Goal: Task Accomplishment & Management: Use online tool/utility

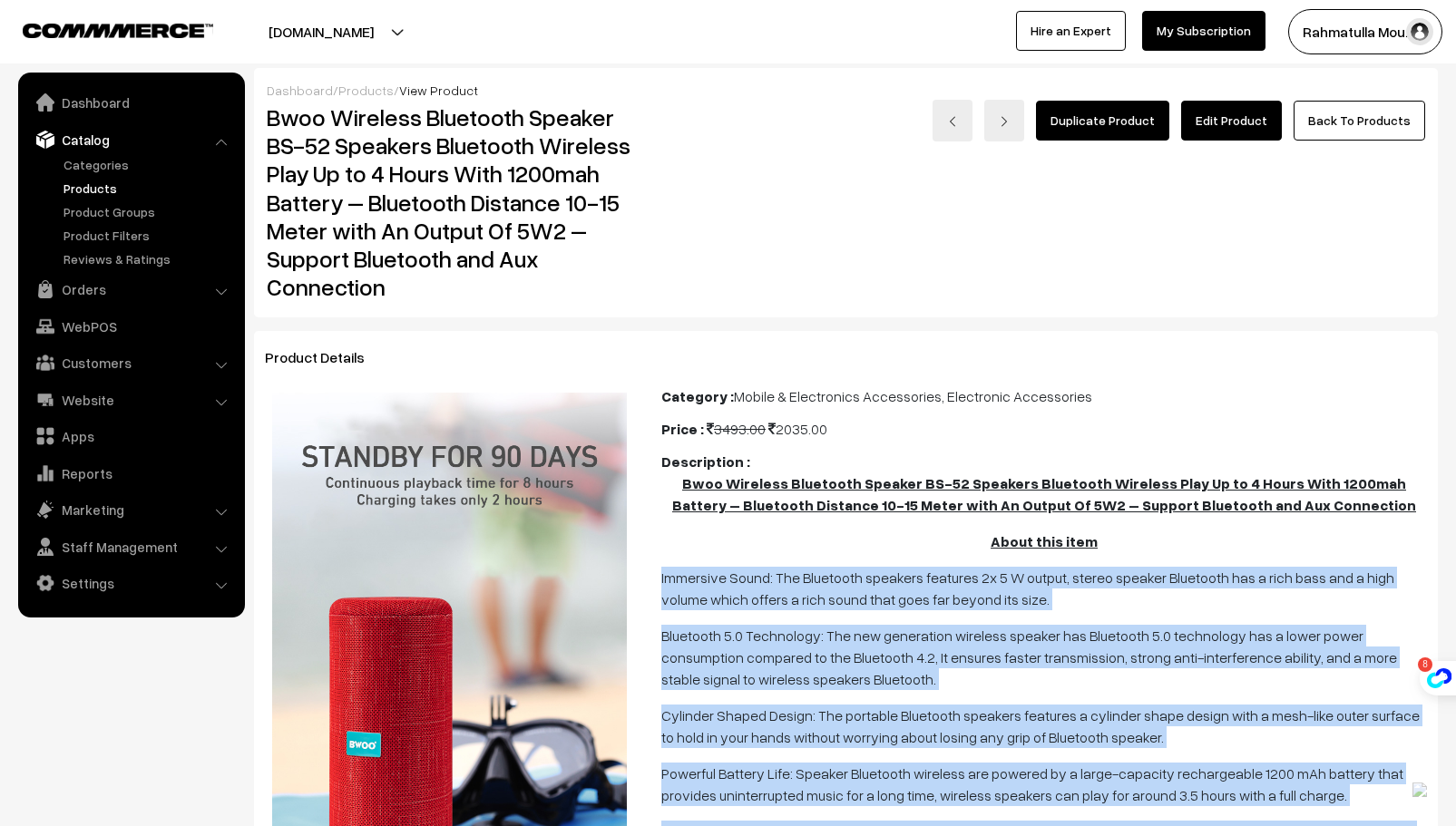
click at [98, 191] on link "Products" at bounding box center [148, 188] width 180 height 19
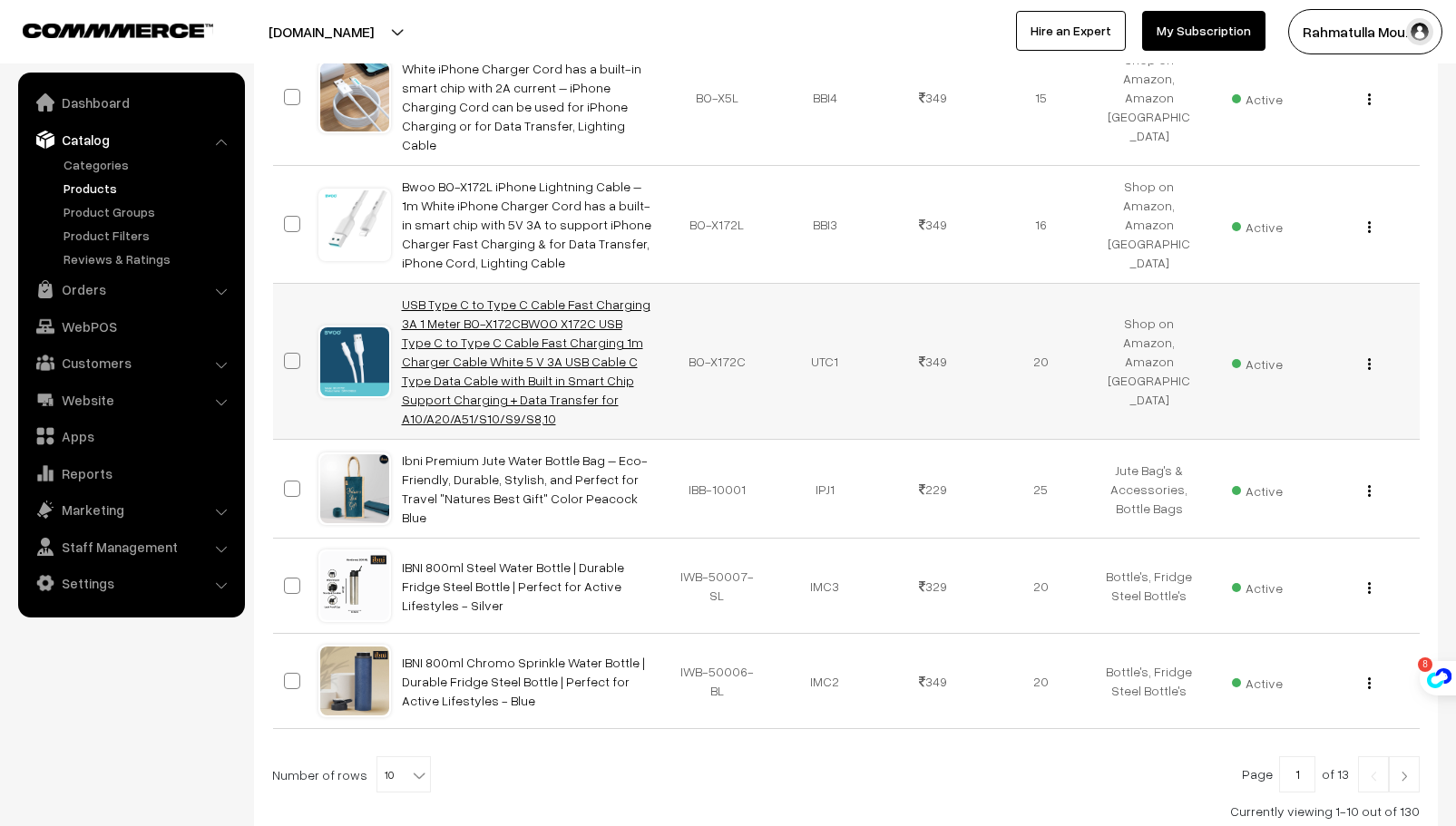
scroll to position [939, 0]
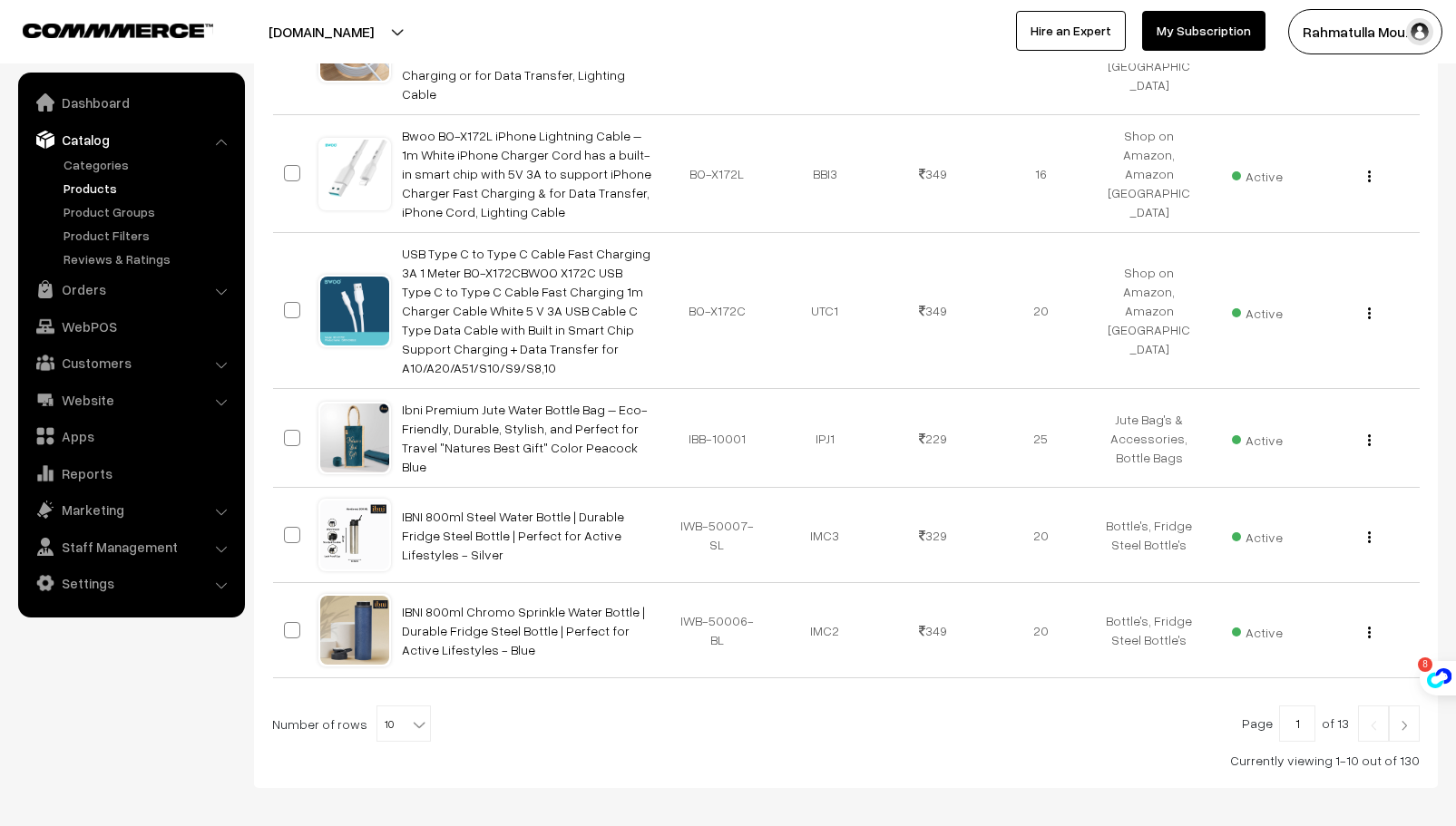
click at [411, 715] on b at bounding box center [419, 724] width 18 height 18
select select "100"
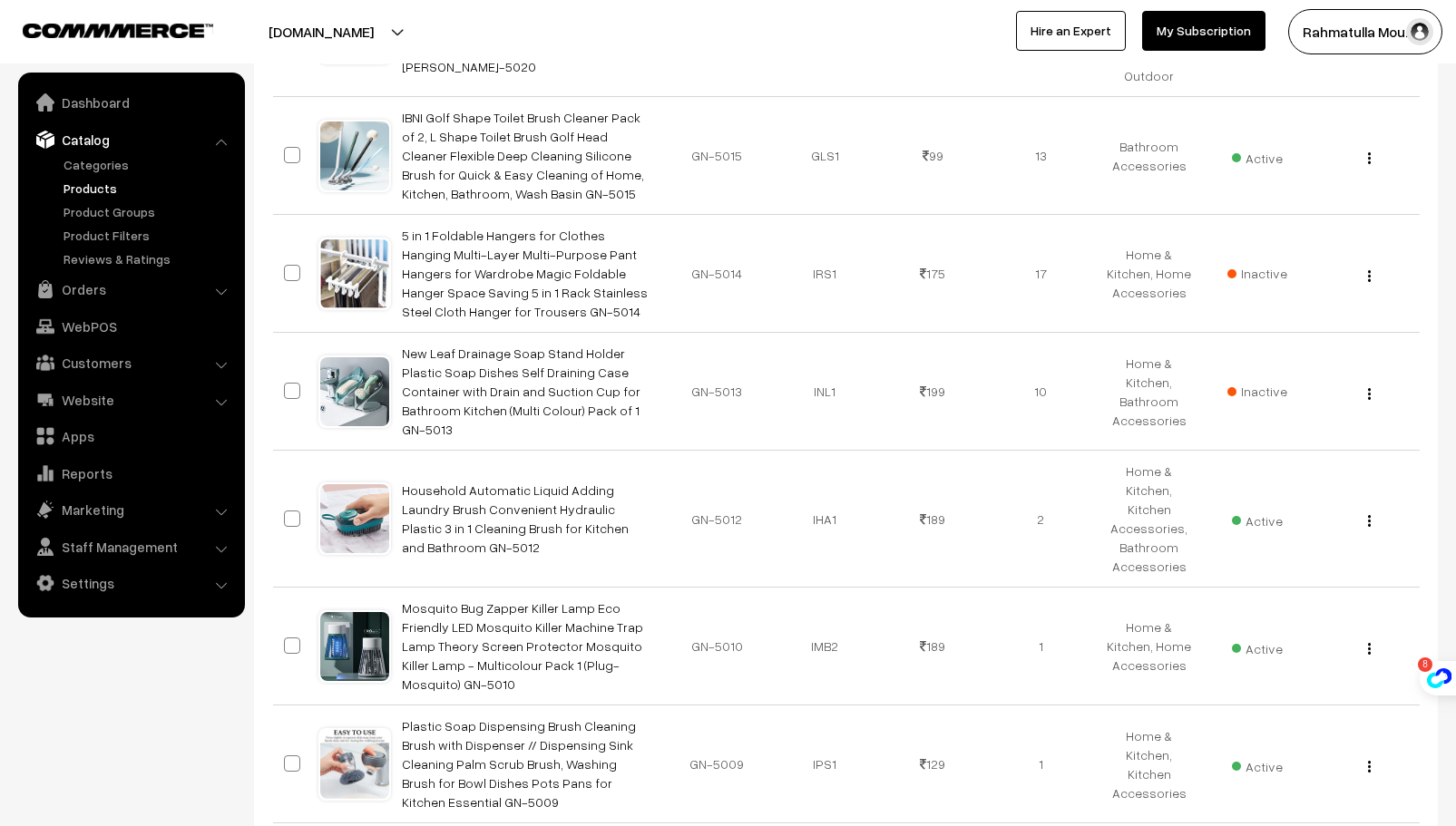
scroll to position [11115, 0]
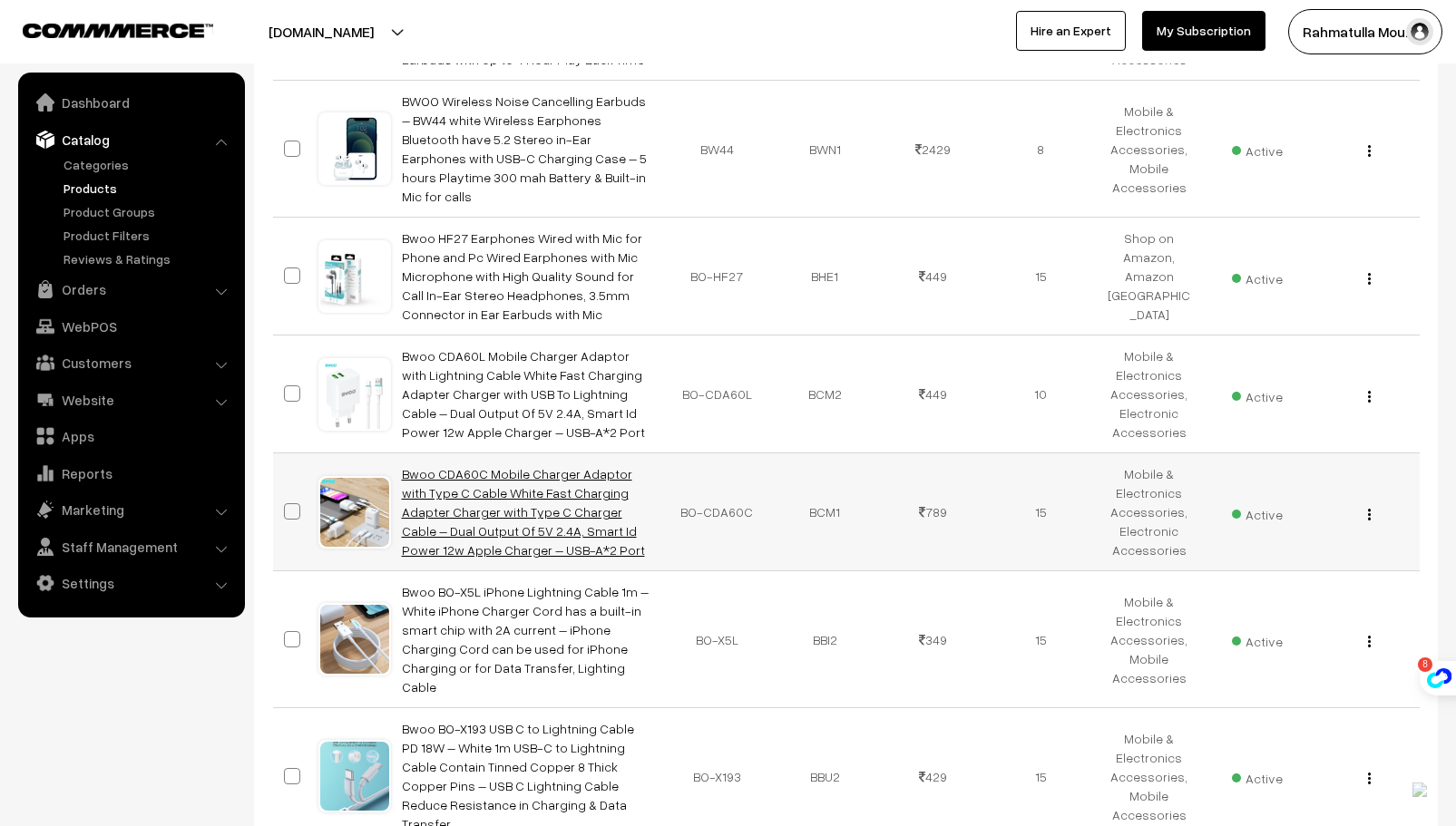
scroll to position [1283, 0]
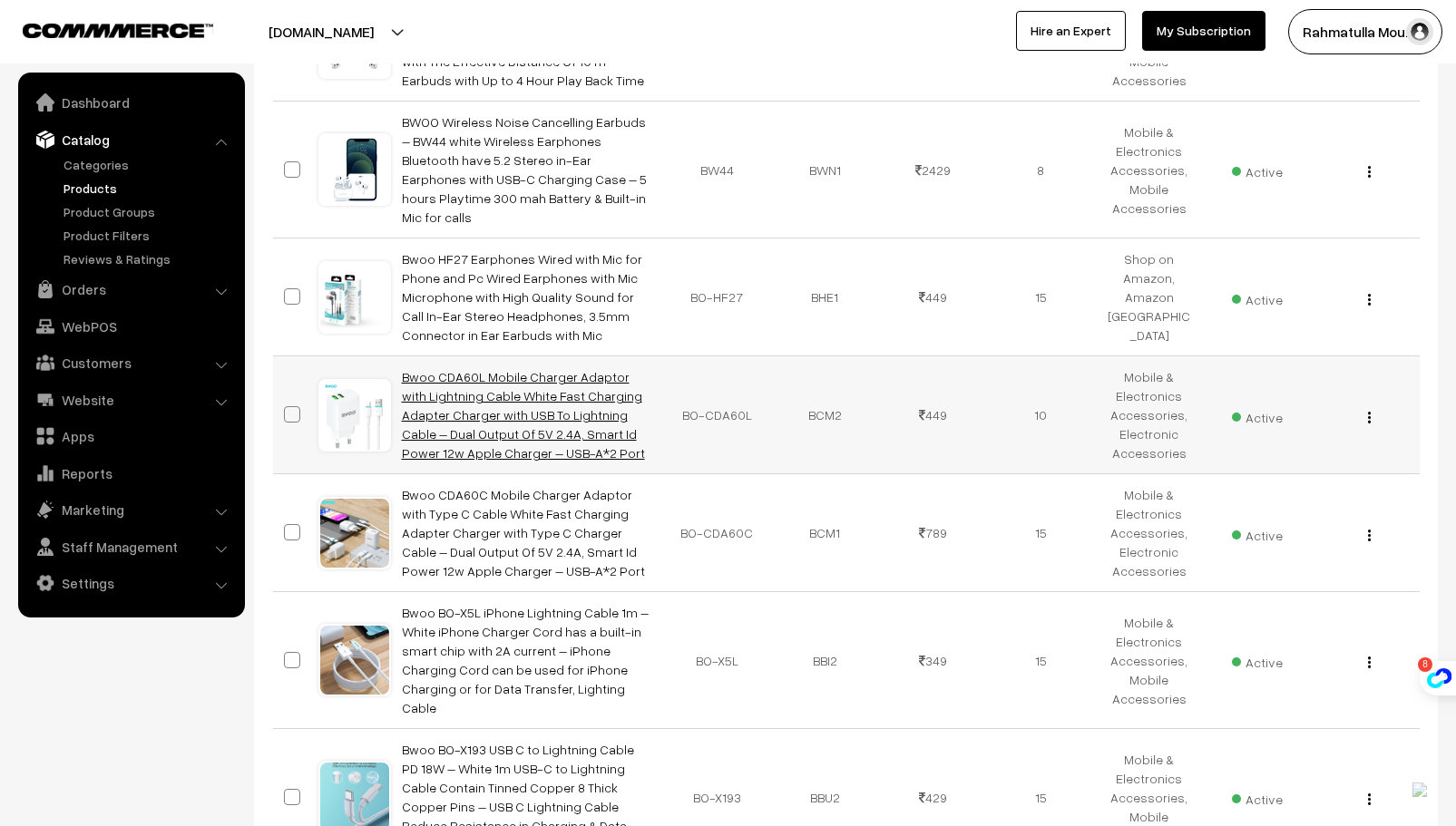
click at [518, 369] on link "Bwoo CDA60L Mobile Charger Adaptor with Lightning Cable White Fast Charging Ada…" at bounding box center [523, 414] width 243 height 91
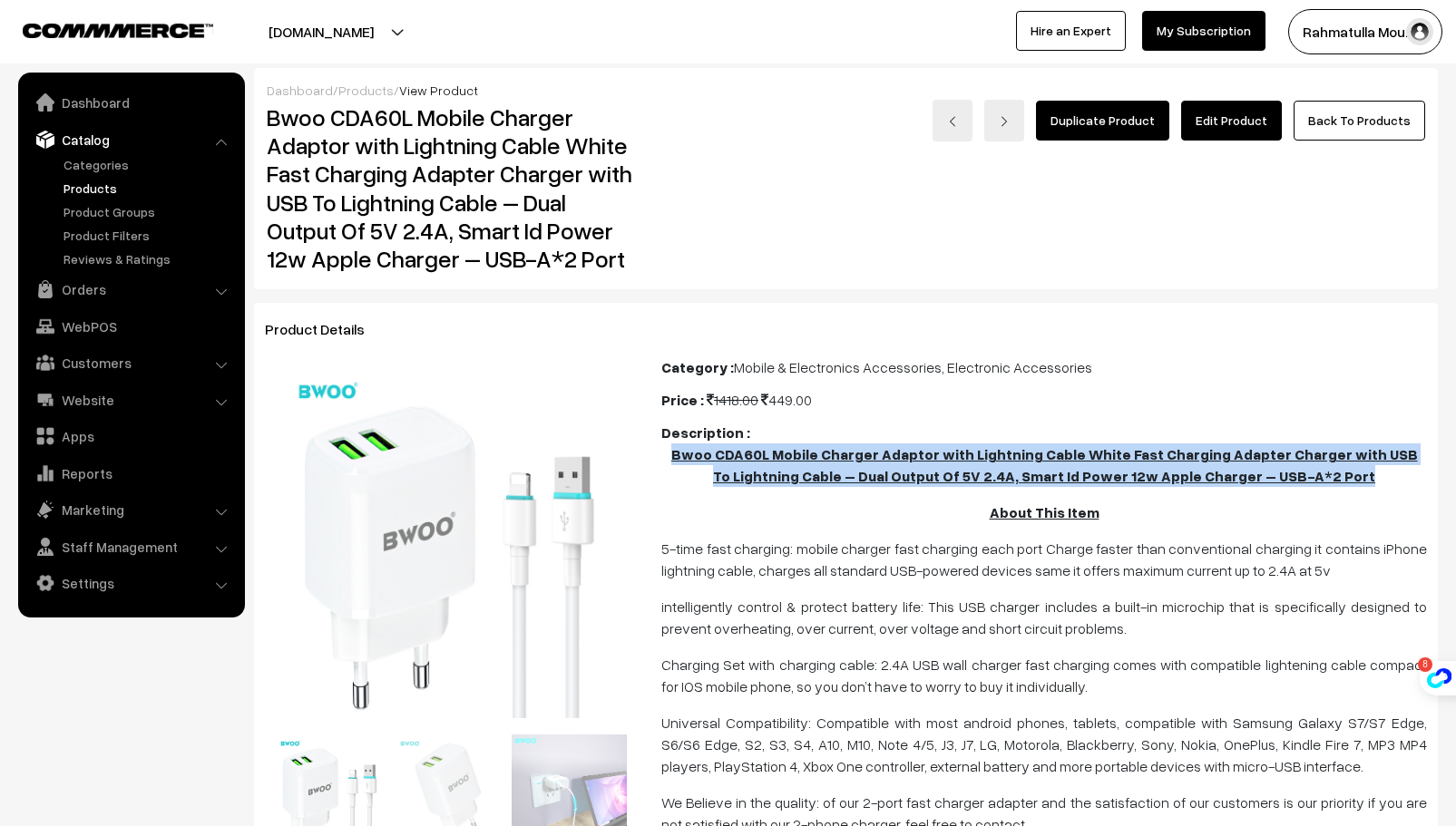
drag, startPoint x: 683, startPoint y: 455, endPoint x: 1364, endPoint y: 480, distance: 681.5
click at [1364, 480] on p "Bwoo CDA60L Mobile Charger Adaptor with Lightning Cable White Fast Charging Ada…" at bounding box center [1043, 465] width 765 height 43
copy b "Bwoo CDA60L Mobile Charger Adaptor with Lightning Cable White Fast Charging Ada…"
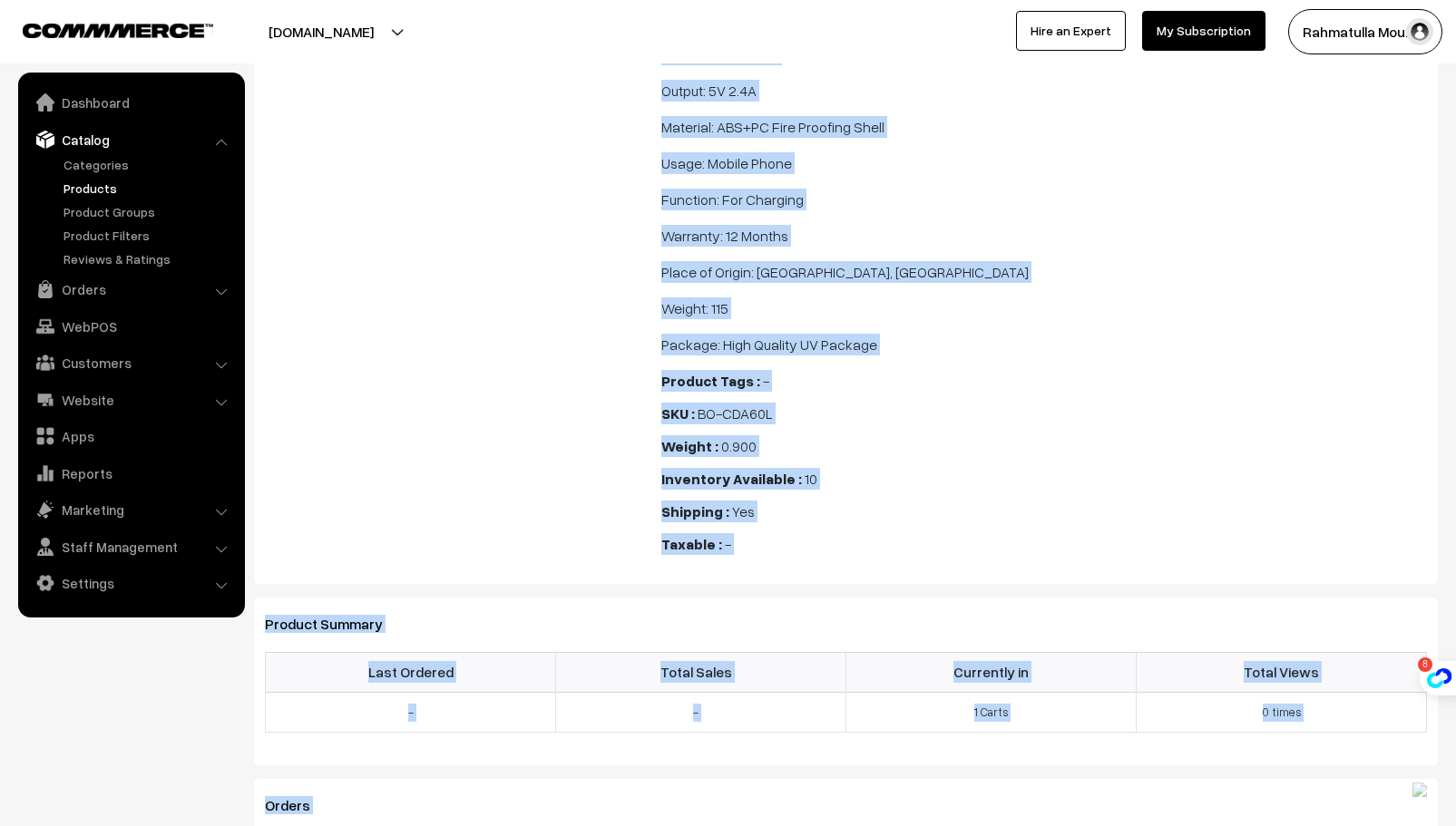
scroll to position [2060, 0]
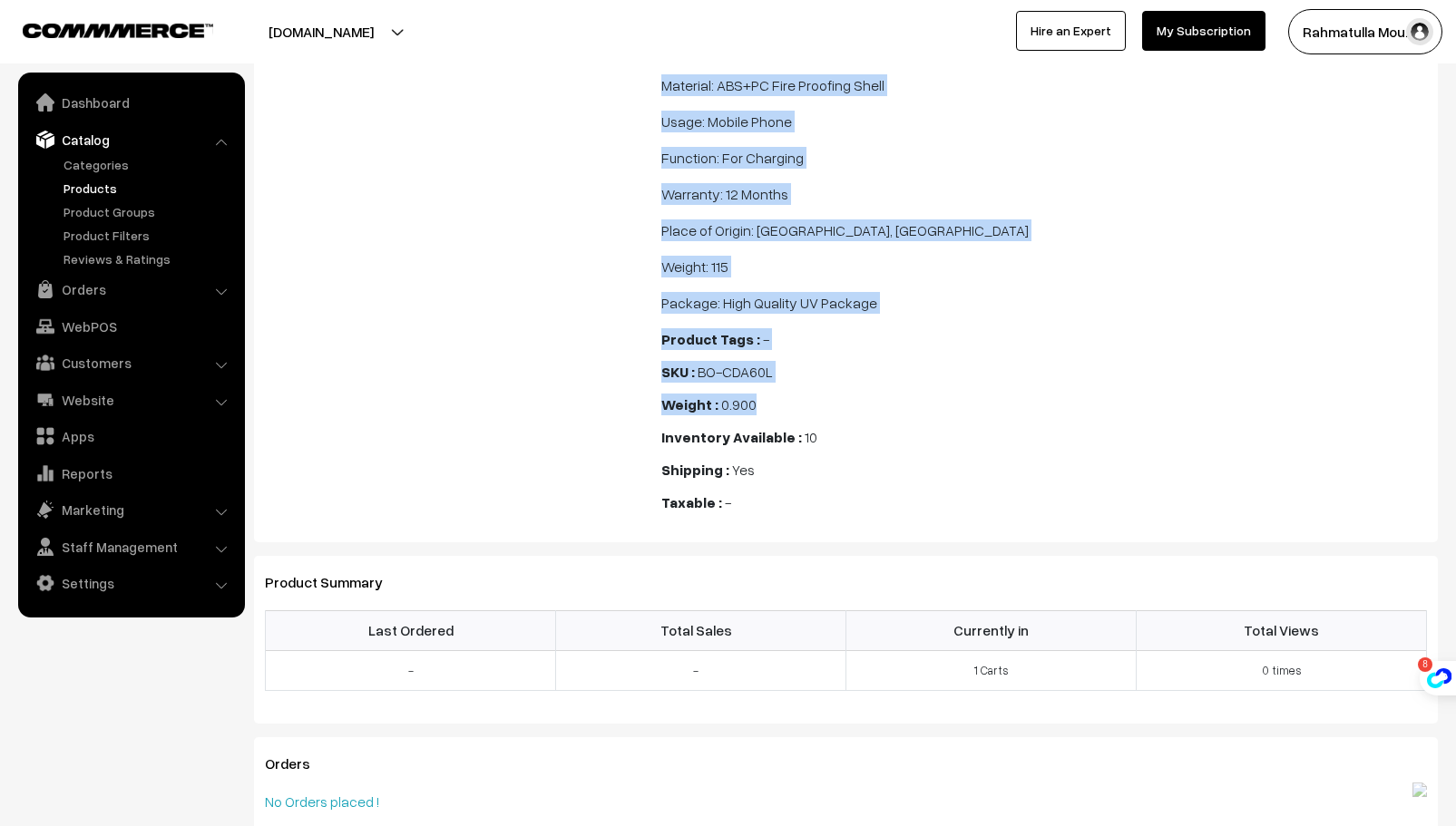
drag, startPoint x: 659, startPoint y: 547, endPoint x: 1324, endPoint y: 383, distance: 684.9
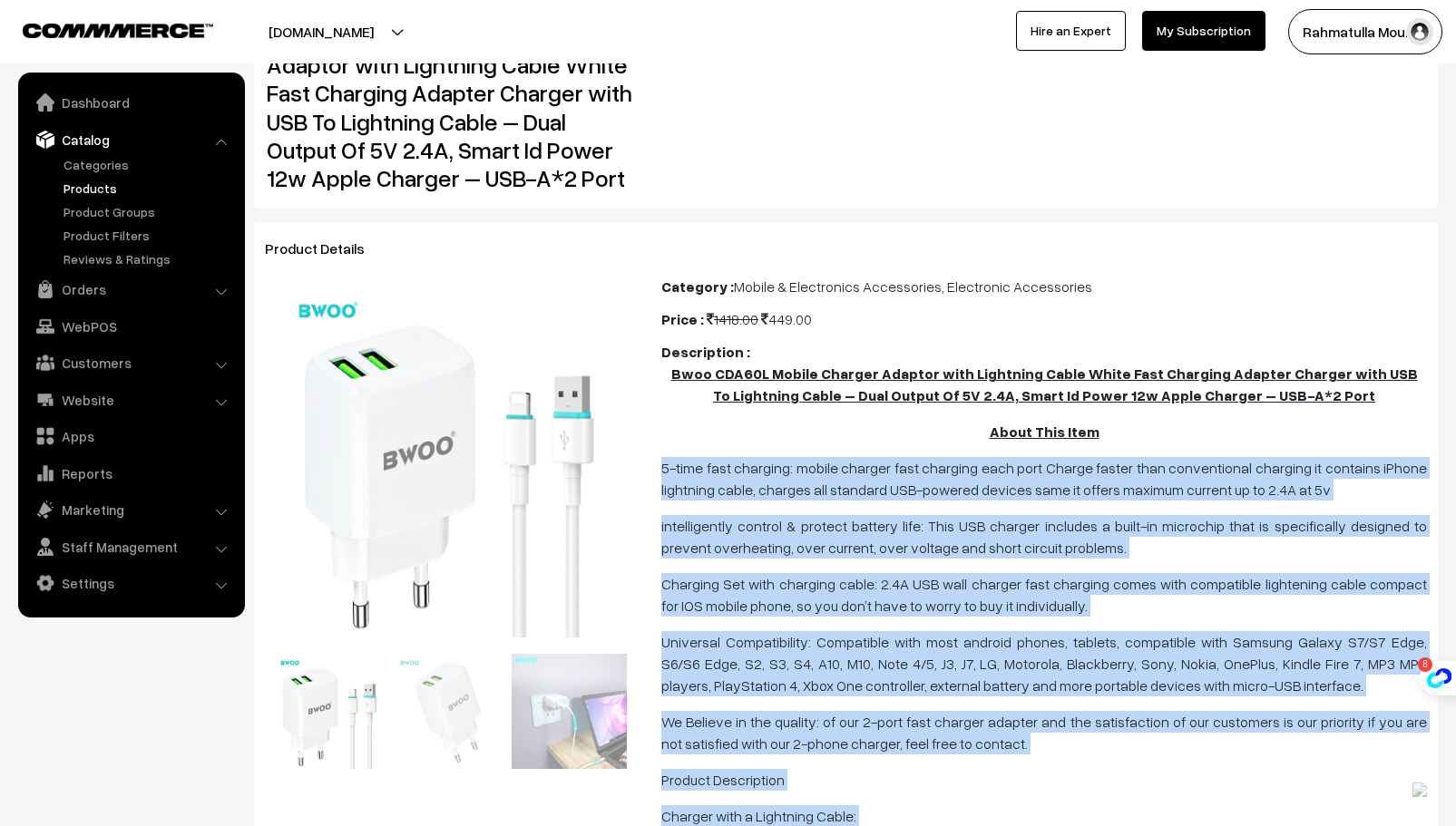
scroll to position [65, 0]
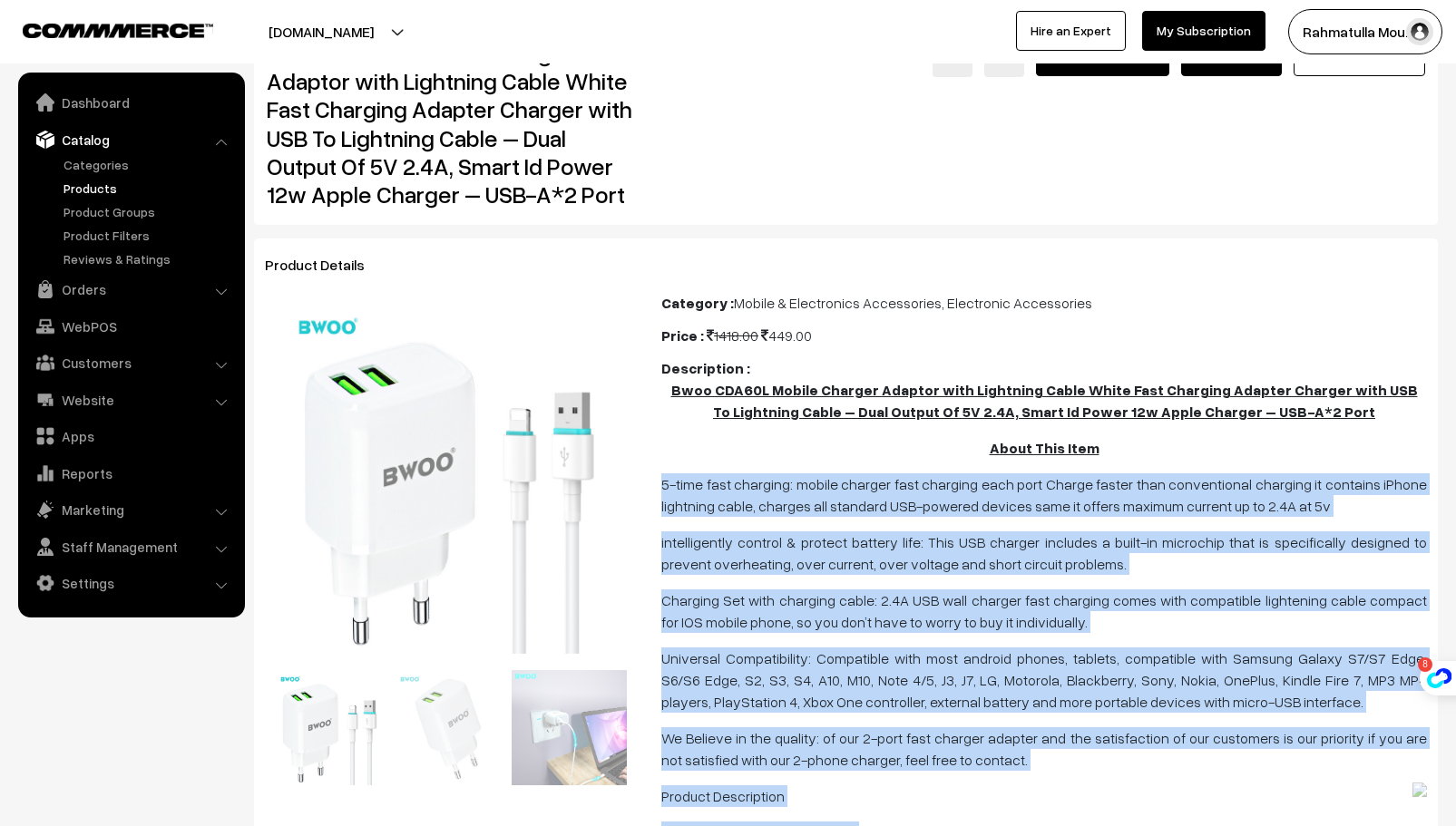
copy div "5-time fast charging: mobile charger fast charging each port Charge faster than…"
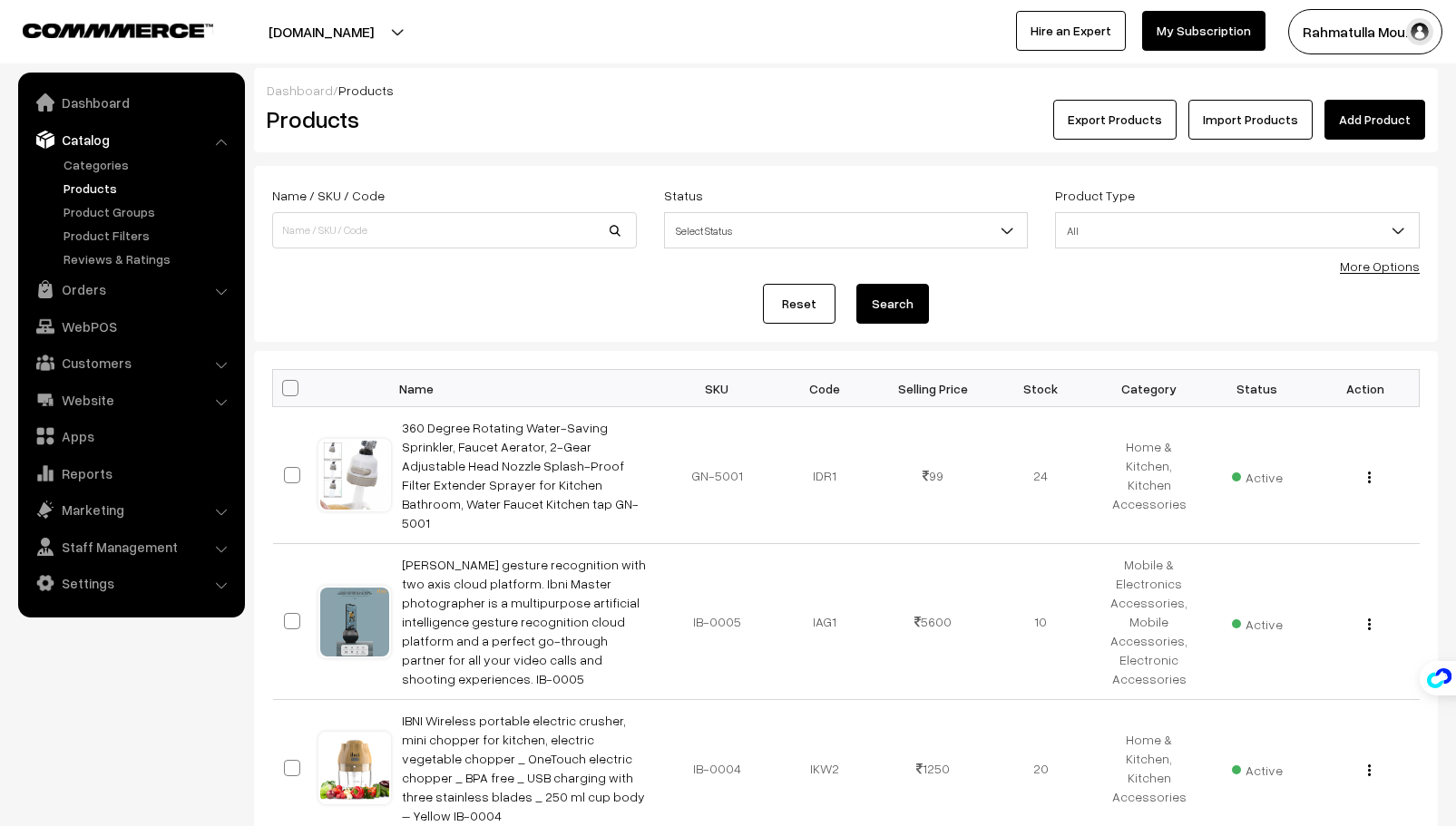
scroll to position [1283, 0]
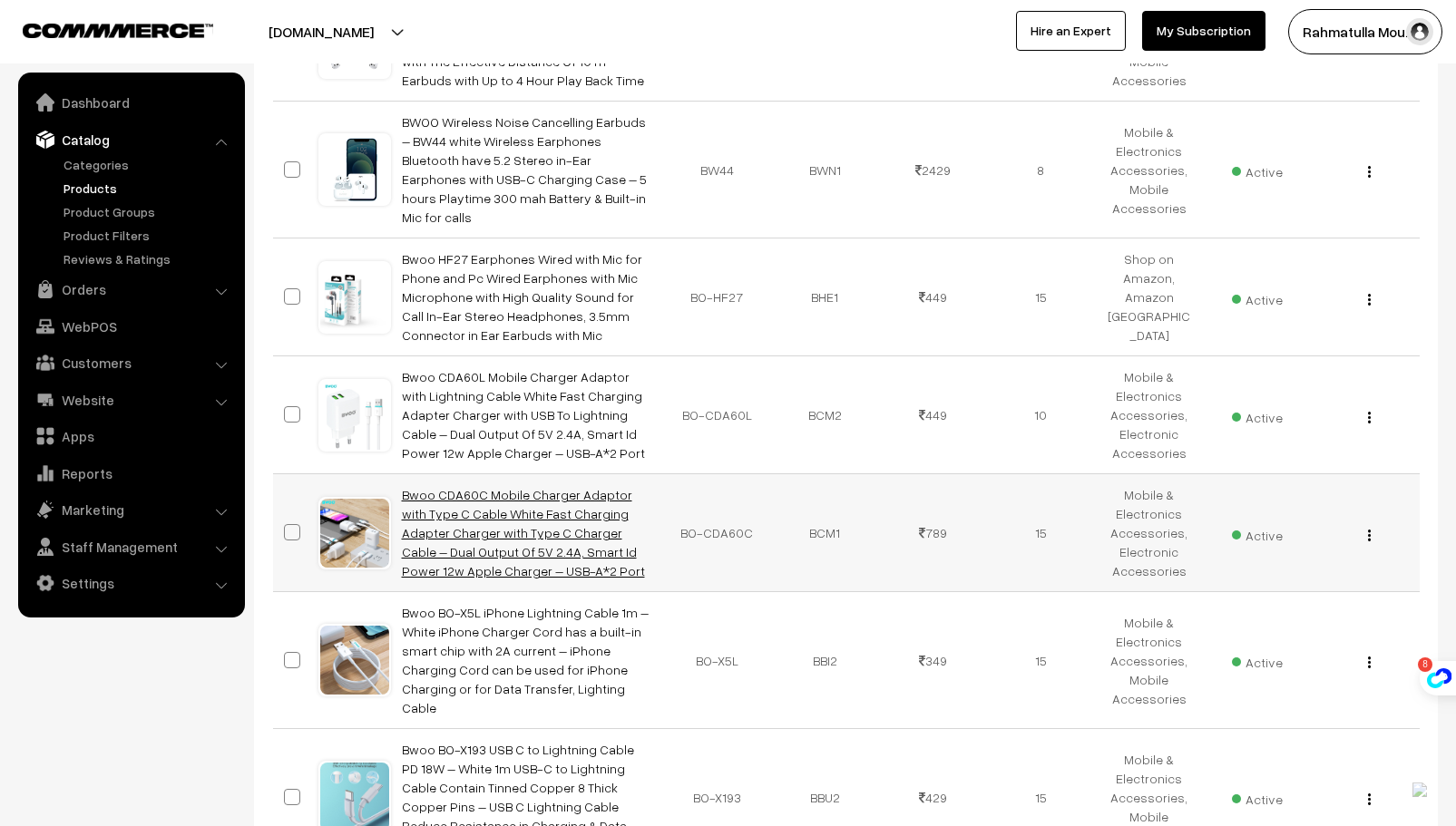
click at [551, 487] on link "Bwoo CDA60C Mobile Charger Adaptor with Type C Cable White Fast Charging Adapte…" at bounding box center [523, 532] width 243 height 91
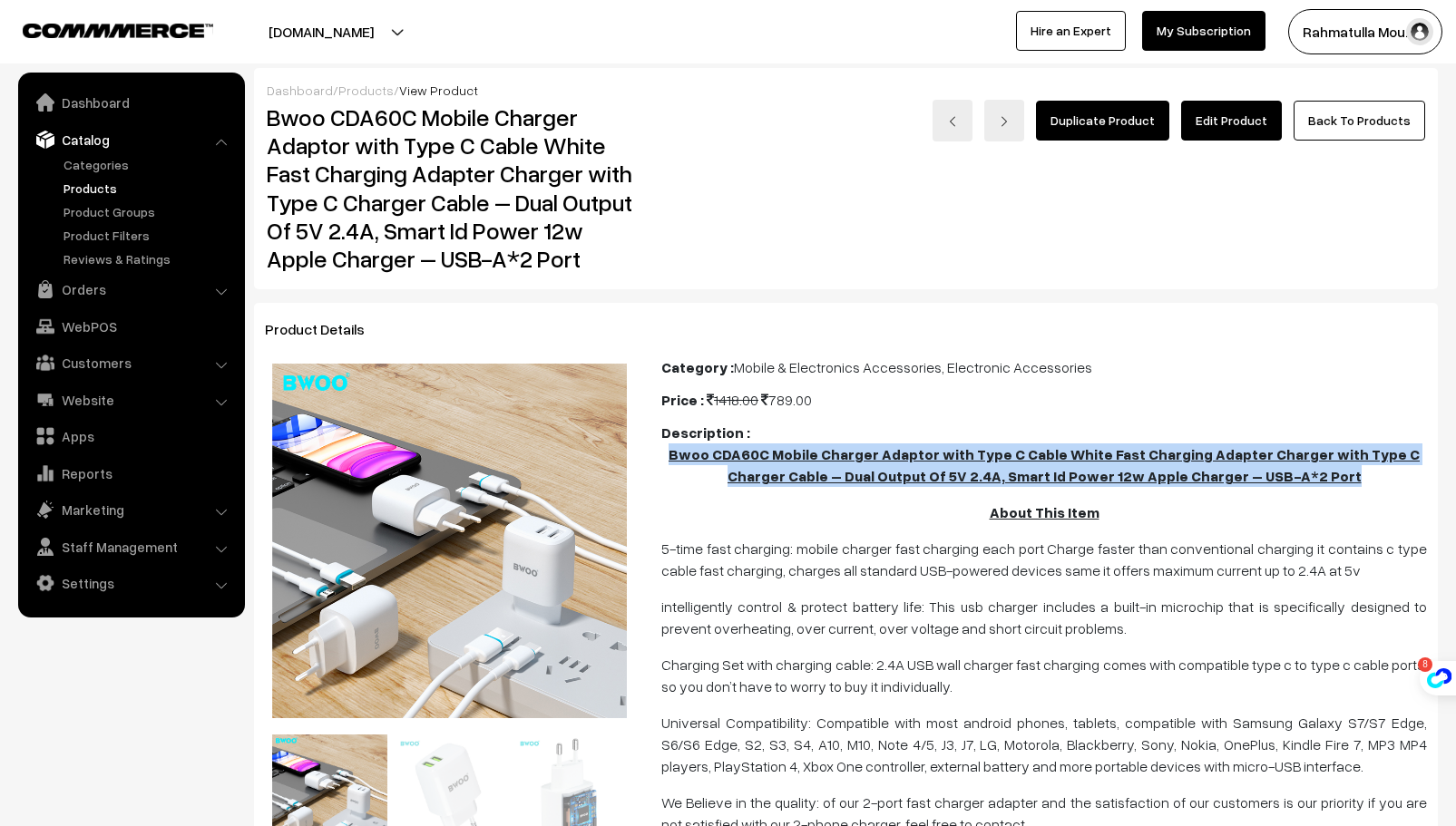
drag, startPoint x: 661, startPoint y: 457, endPoint x: 1331, endPoint y: 500, distance: 671.4
copy u "Bwoo CDA60C Mobile Charger Adaptor with Type C Cable White Fast Charging Adapte…"
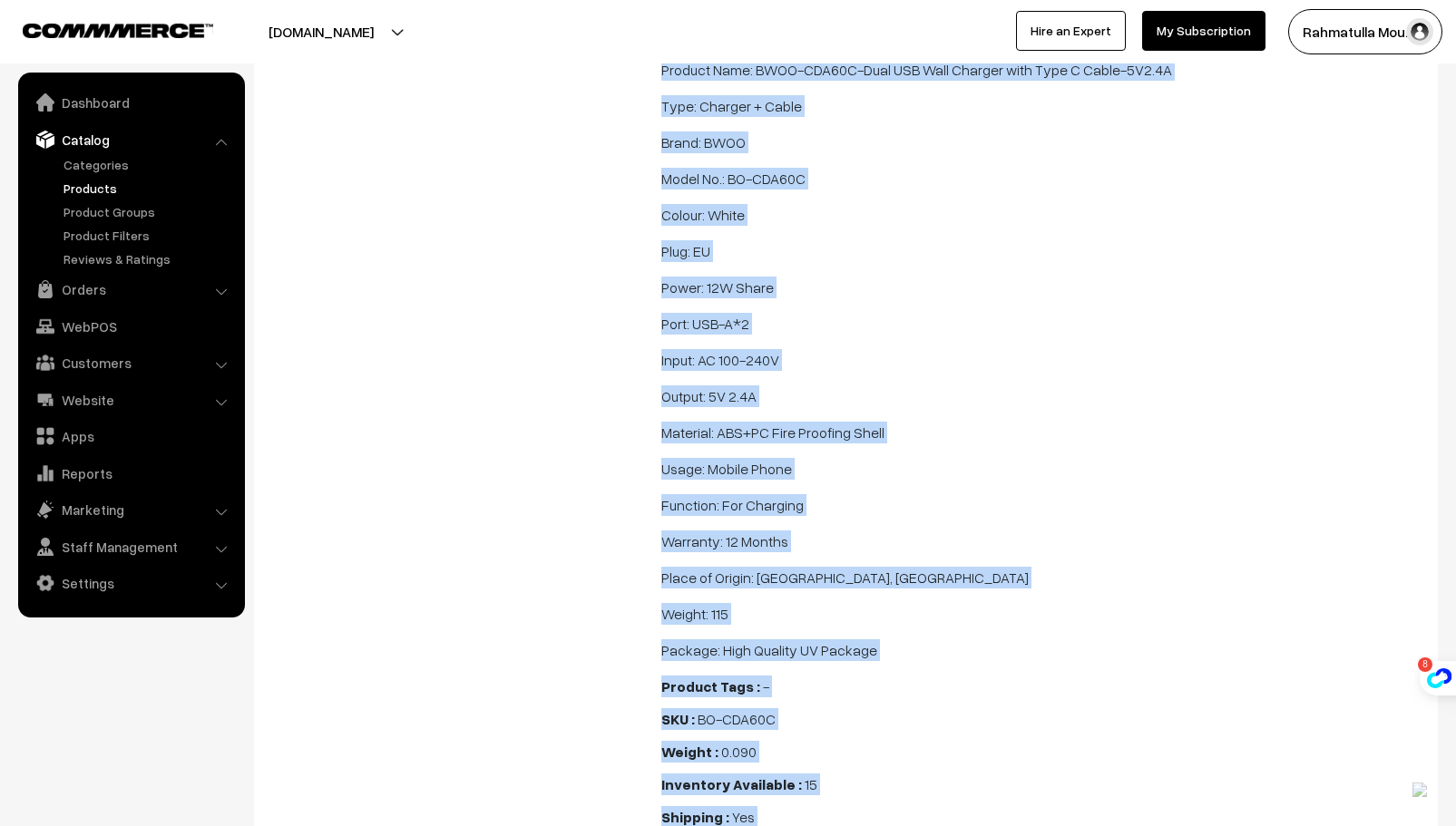
scroll to position [1774, 0]
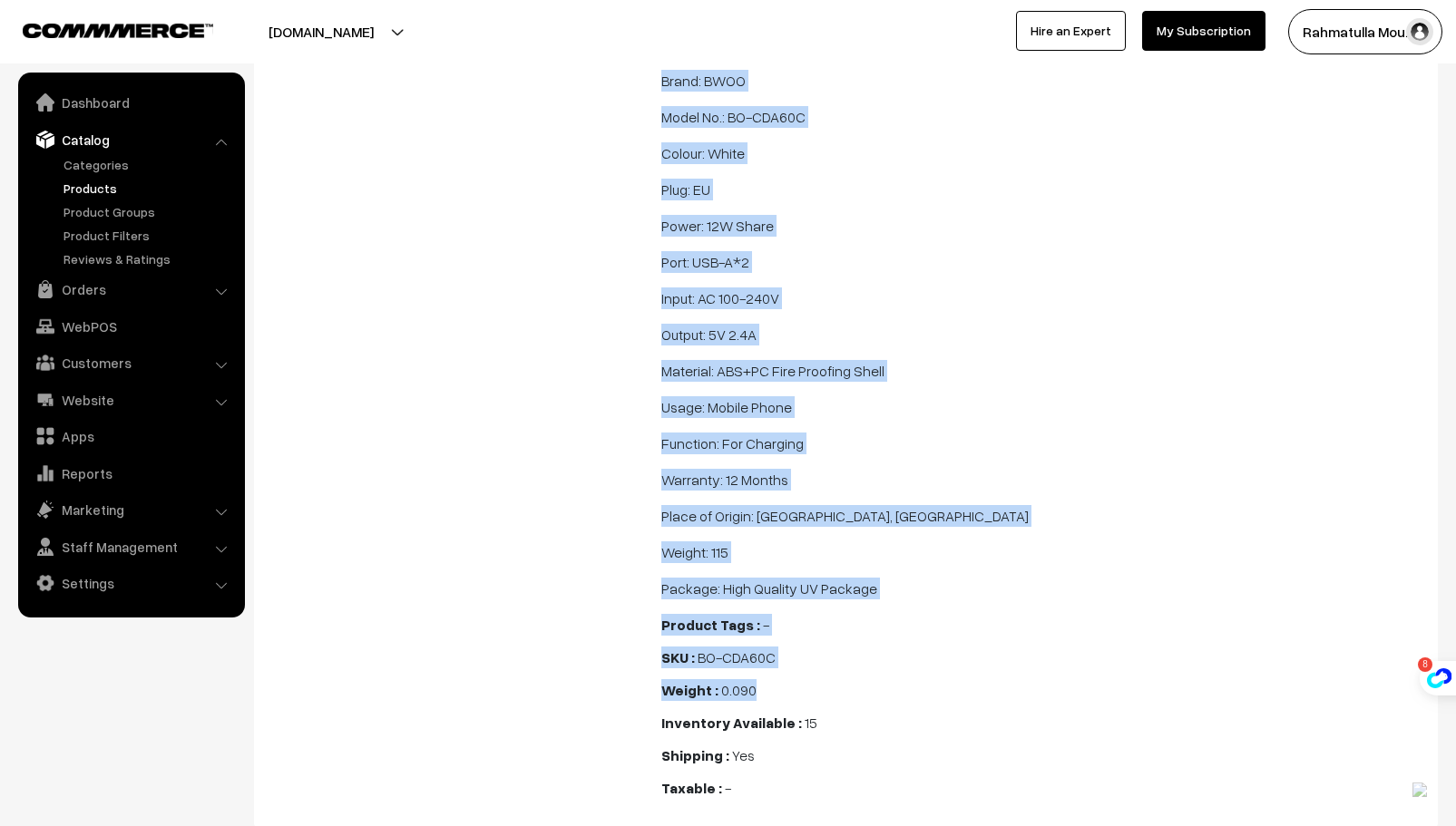
drag, startPoint x: 657, startPoint y: 89, endPoint x: 1133, endPoint y: 669, distance: 750.3
copy div "5-time fast charging: mobile charger fast charging each port Charge faster than…"
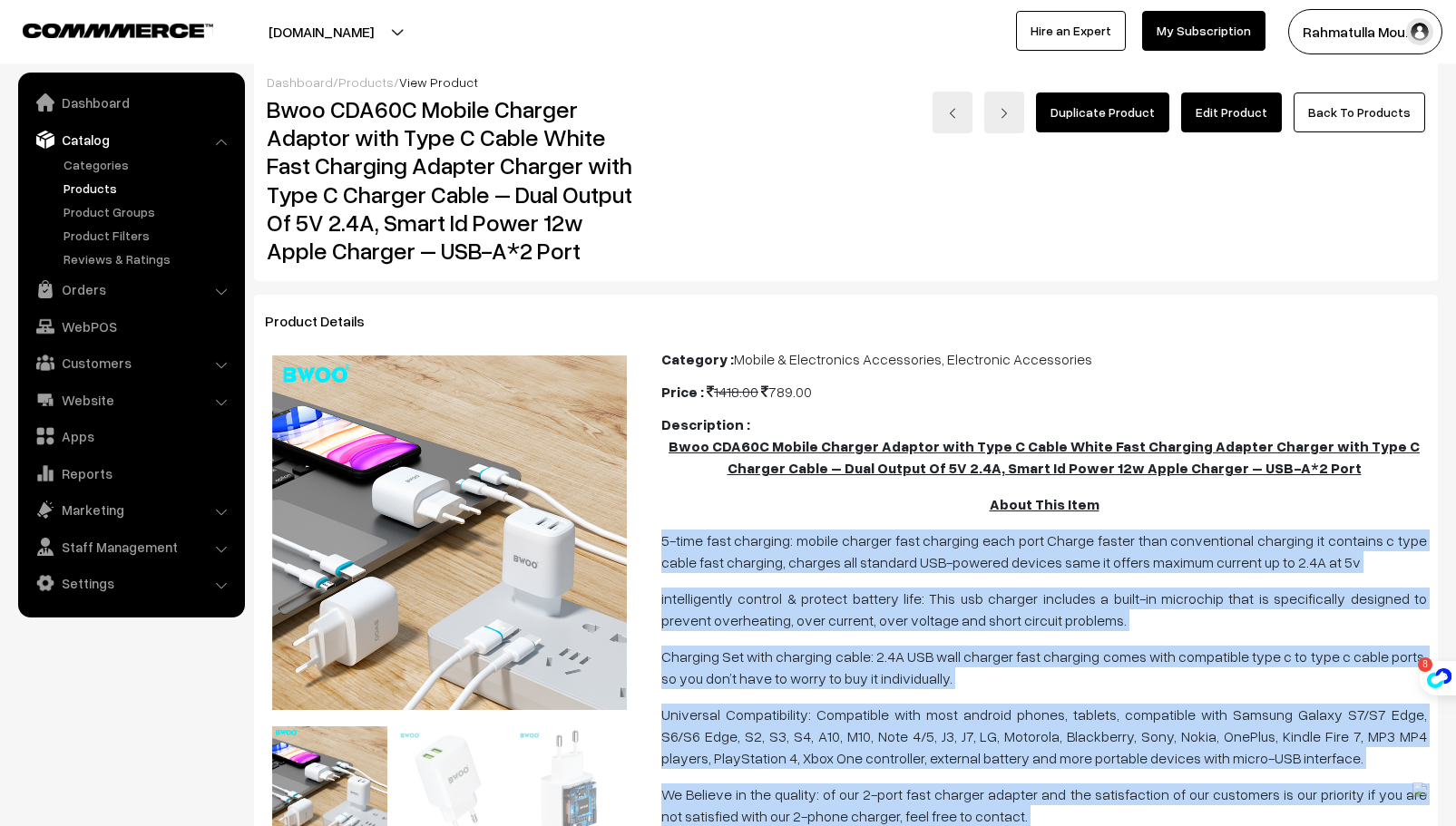
scroll to position [0, 0]
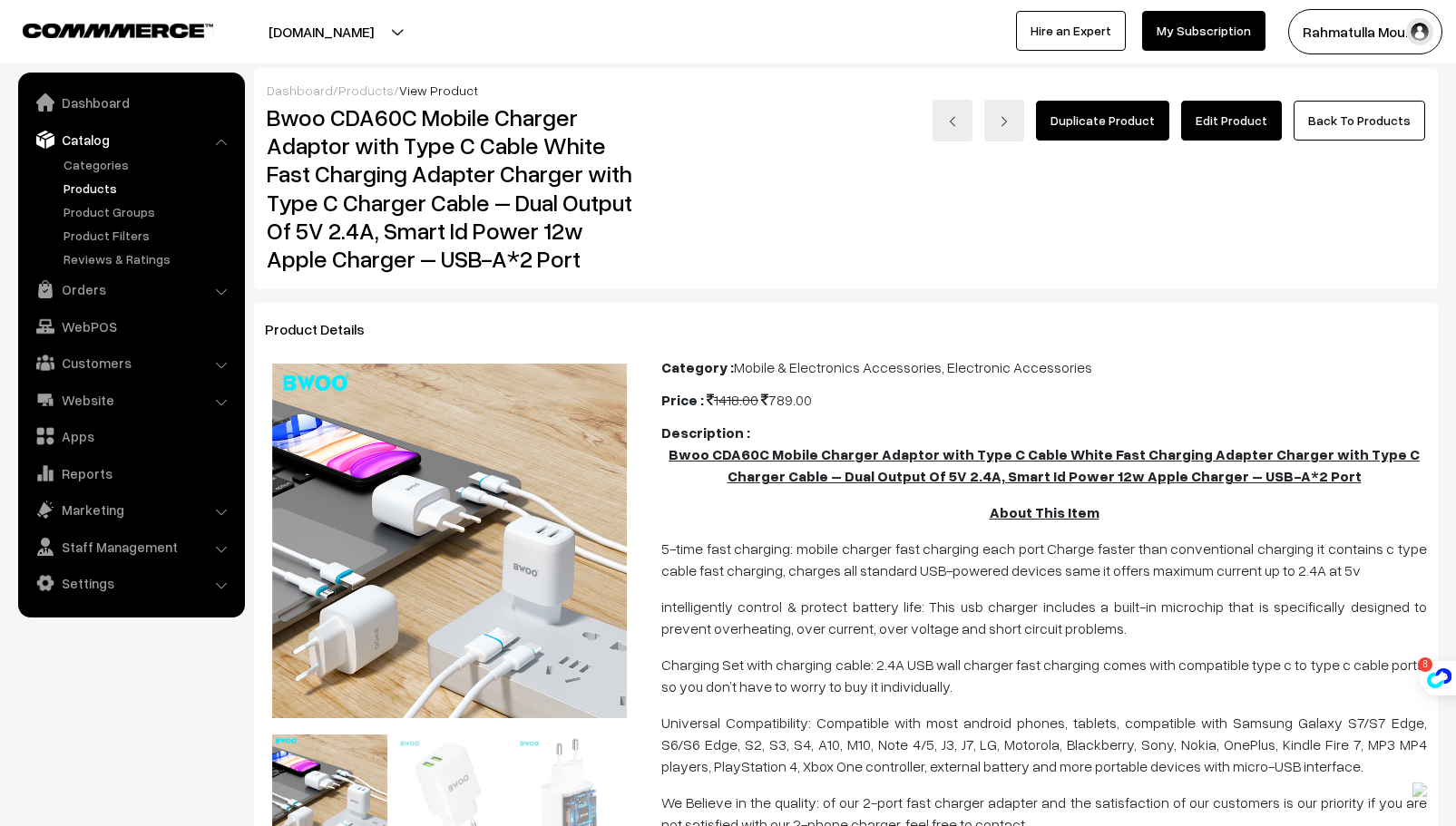
click at [847, 246] on div "Duplicate Product Edit Product Back To Products" at bounding box center [1043, 189] width 790 height 177
